Goal: Information Seeking & Learning: Learn about a topic

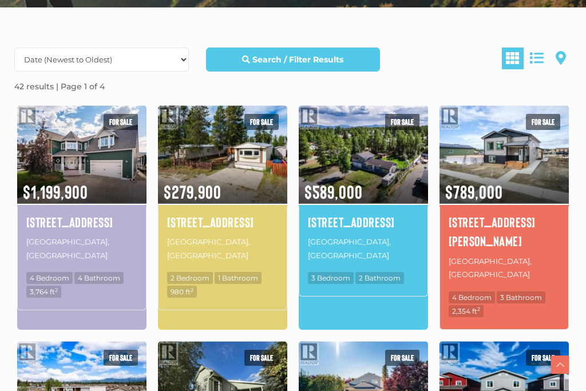
scroll to position [307, 0]
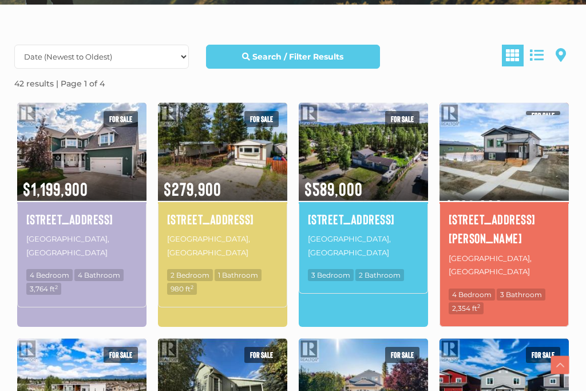
click at [505, 151] on img at bounding box center [504, 151] width 129 height 101
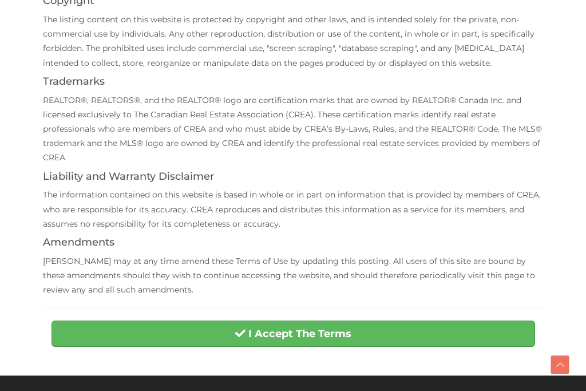
click at [322, 328] on strong "I Accept The Terms" at bounding box center [300, 334] width 103 height 13
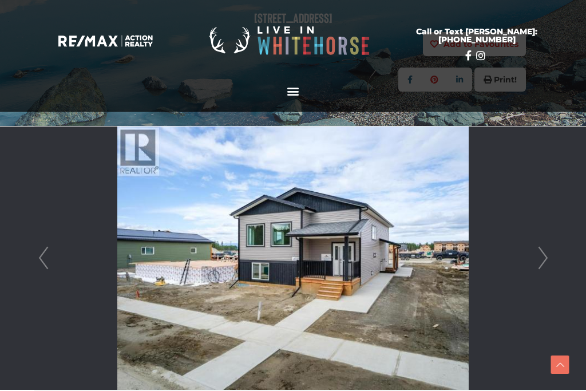
scroll to position [203, 0]
click at [542, 263] on link "Next" at bounding box center [543, 258] width 17 height 263
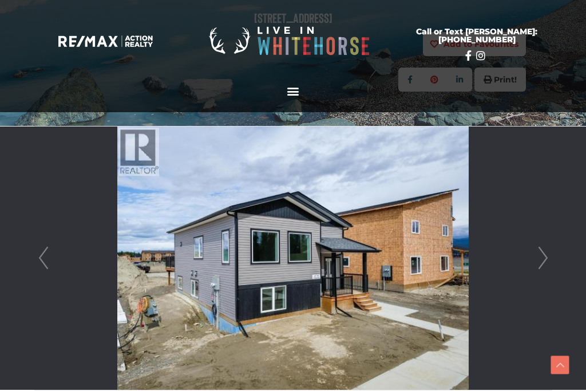
click at [537, 261] on link "Next" at bounding box center [543, 258] width 17 height 263
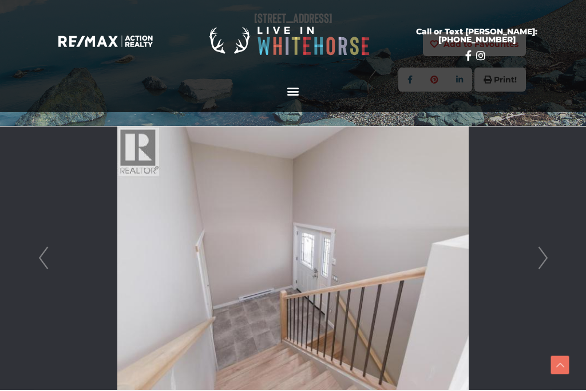
click at [519, 255] on li at bounding box center [293, 258] width 517 height 263
click at [535, 269] on link "Next" at bounding box center [543, 258] width 17 height 263
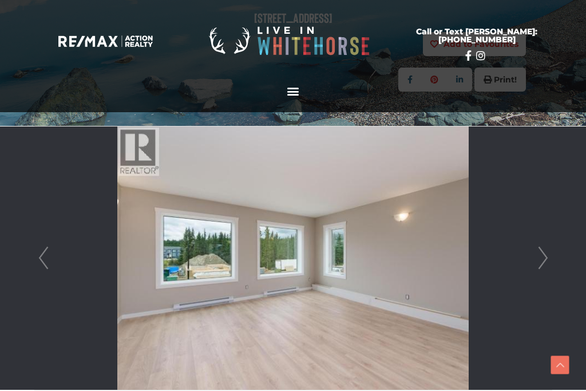
click at [528, 266] on li at bounding box center [293, 258] width 517 height 263
click at [531, 266] on li at bounding box center [293, 258] width 517 height 263
click at [535, 265] on link "Next" at bounding box center [543, 258] width 17 height 263
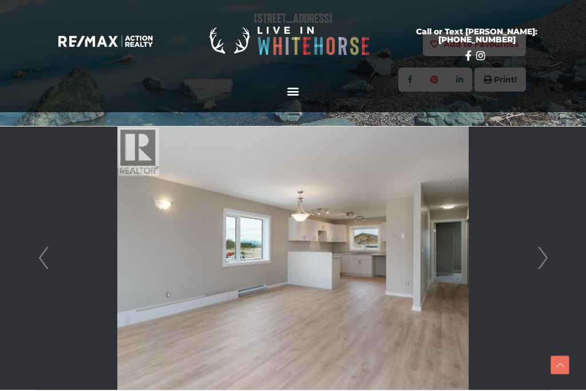
click at [535, 257] on link "Next" at bounding box center [543, 258] width 17 height 263
click at [535, 266] on link "Next" at bounding box center [543, 258] width 17 height 263
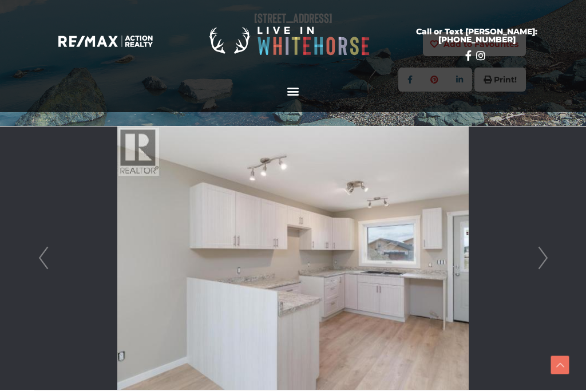
click at [530, 261] on li at bounding box center [293, 258] width 517 height 263
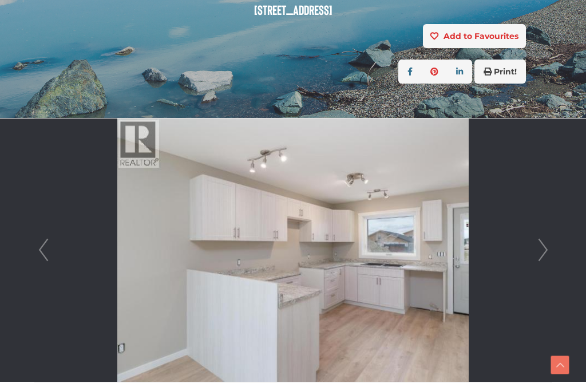
scroll to position [210, 0]
